Goal: Navigation & Orientation: Find specific page/section

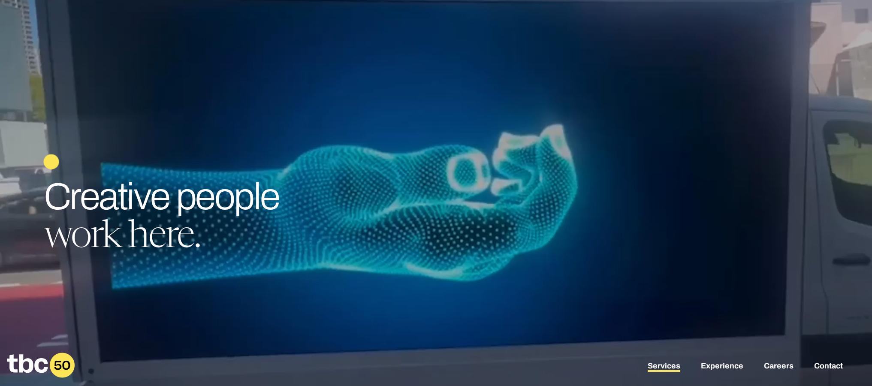
click at [668, 366] on link "Services" at bounding box center [664, 367] width 33 height 10
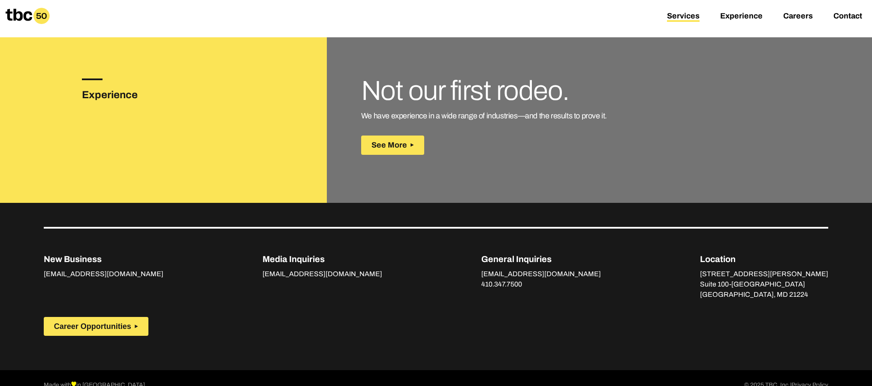
scroll to position [1185, 0]
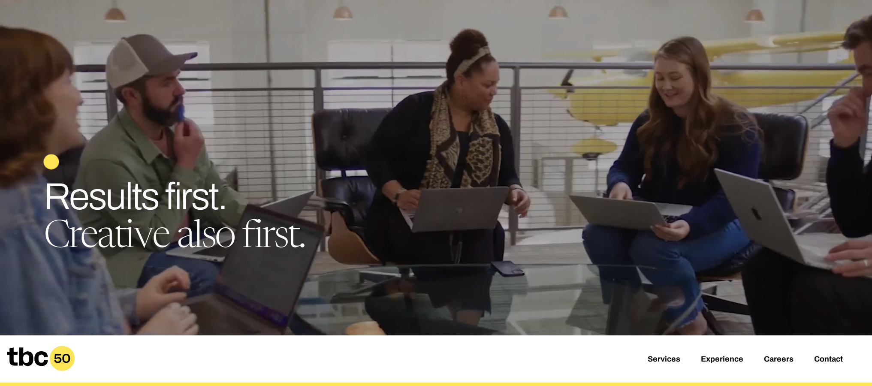
scroll to position [10, 0]
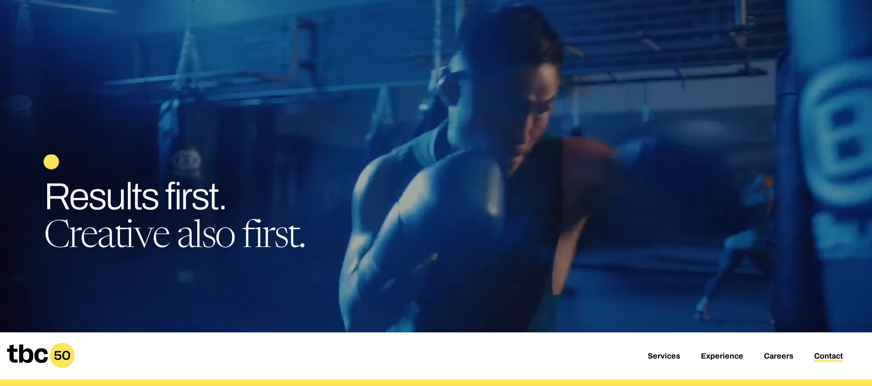
click at [836, 357] on link "Contact" at bounding box center [828, 357] width 29 height 10
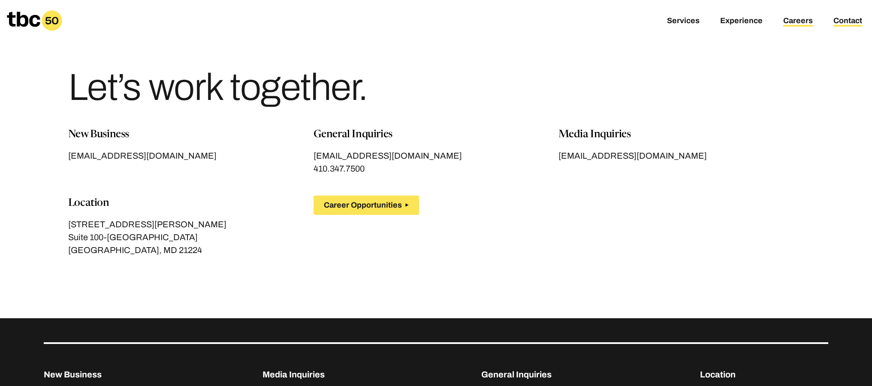
click at [801, 18] on link "Careers" at bounding box center [798, 21] width 30 height 10
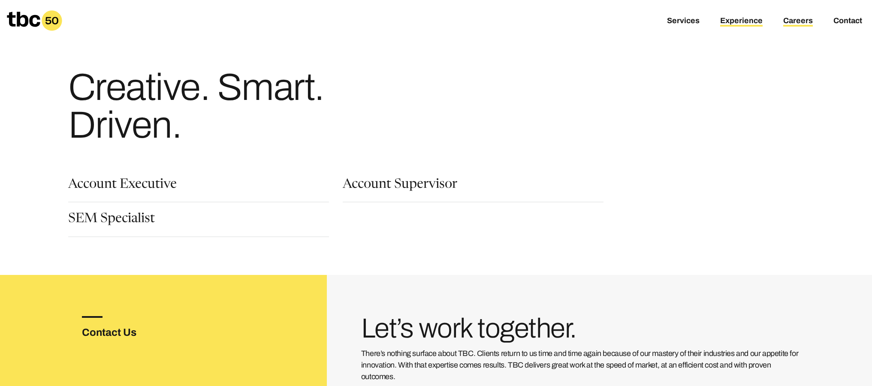
click at [737, 23] on link "Experience" at bounding box center [741, 21] width 42 height 10
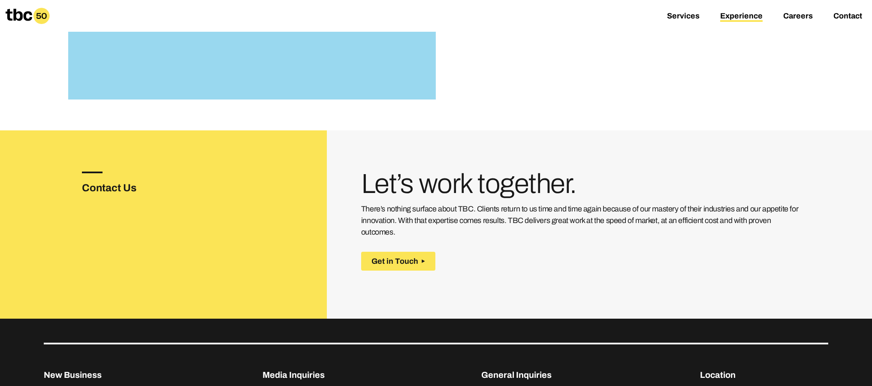
scroll to position [1495, 0]
